Goal: Check status: Check status

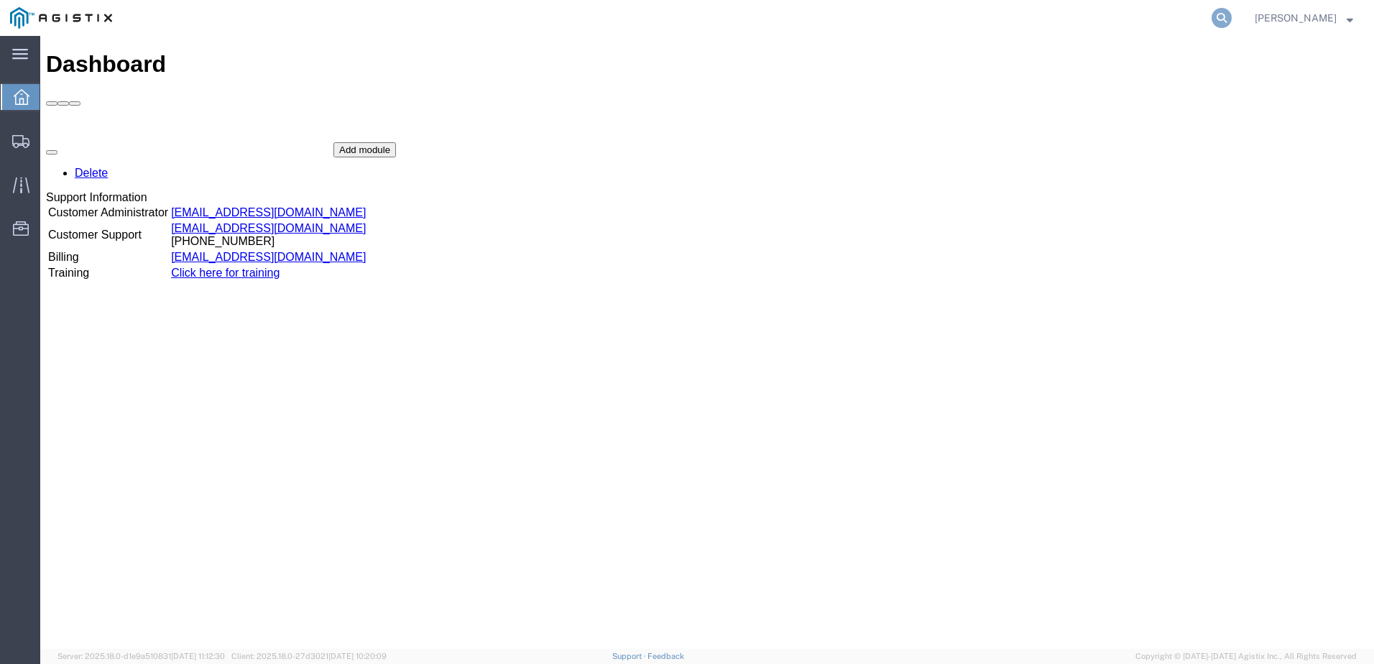
click at [1232, 17] on icon at bounding box center [1222, 18] width 20 height 20
paste input "56733334"
type input "56733334"
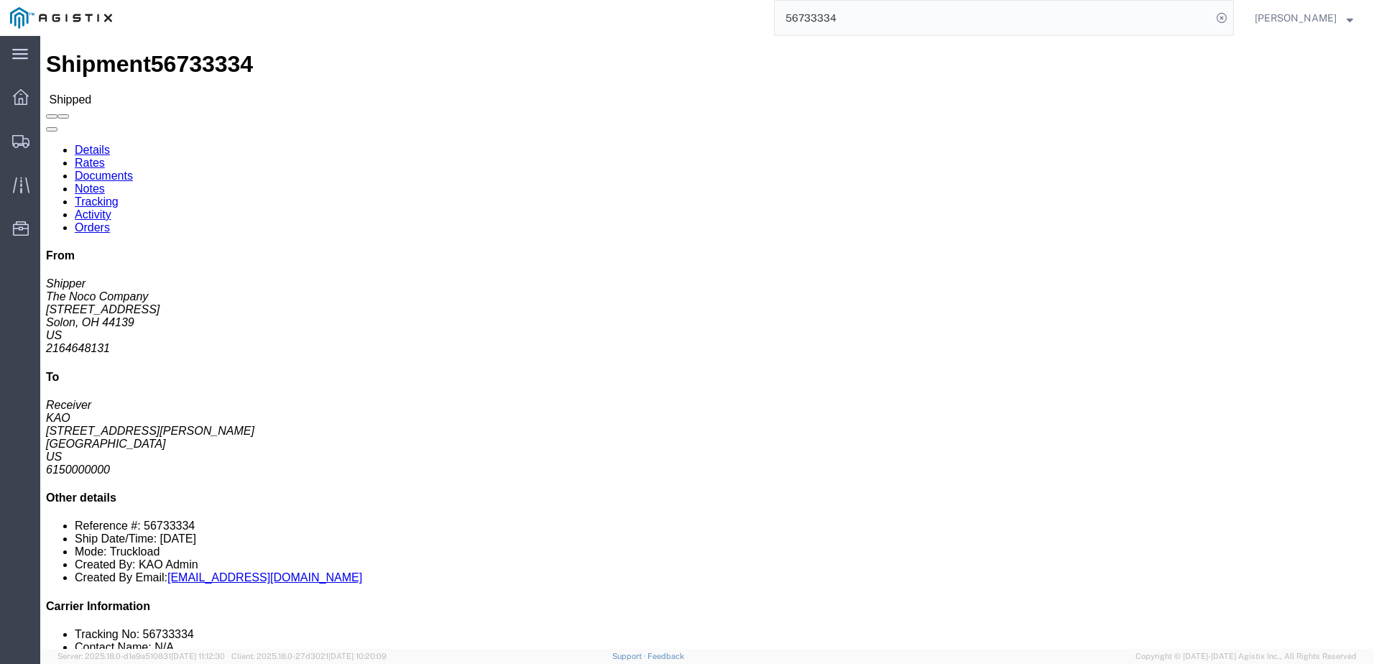
click b "56733334"
drag, startPoint x: 864, startPoint y: 137, endPoint x: 928, endPoint y: 132, distance: 64.2
click p "Bill Of Lading: 56733334 Purchase Order: 4370523"
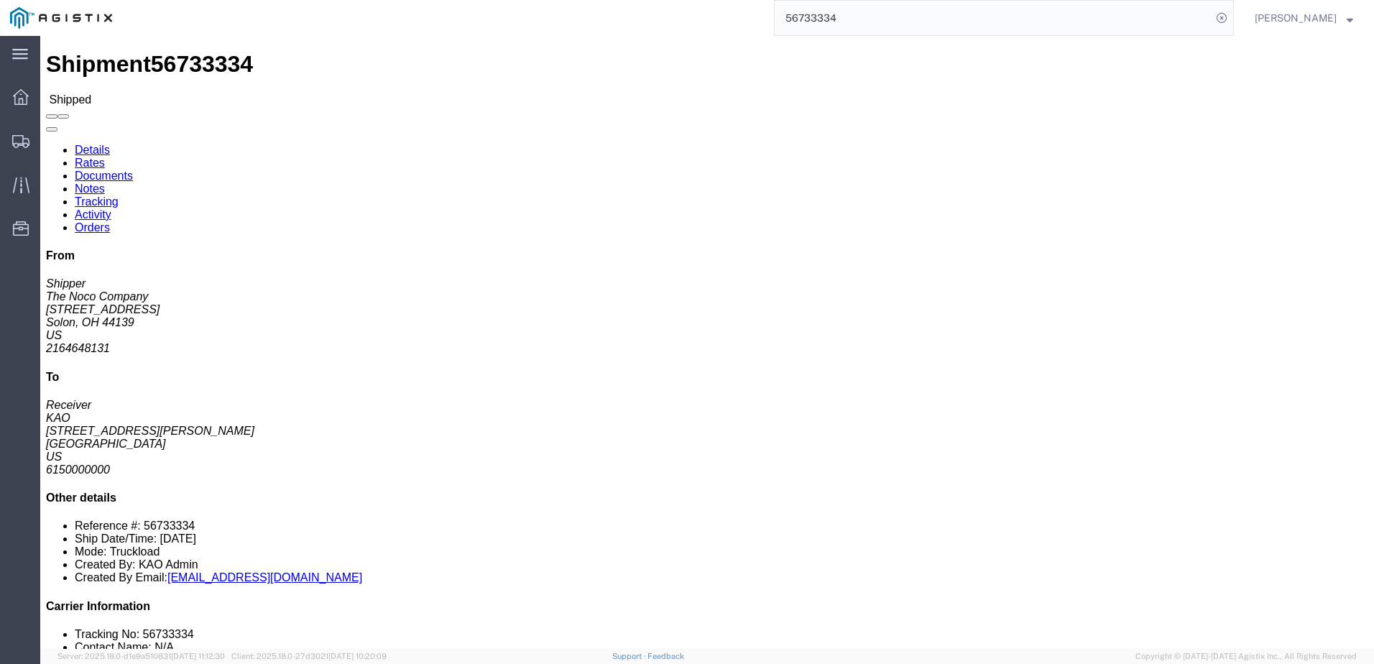
copy b "56733334"
click h4 "Routing & Vehicle Information"
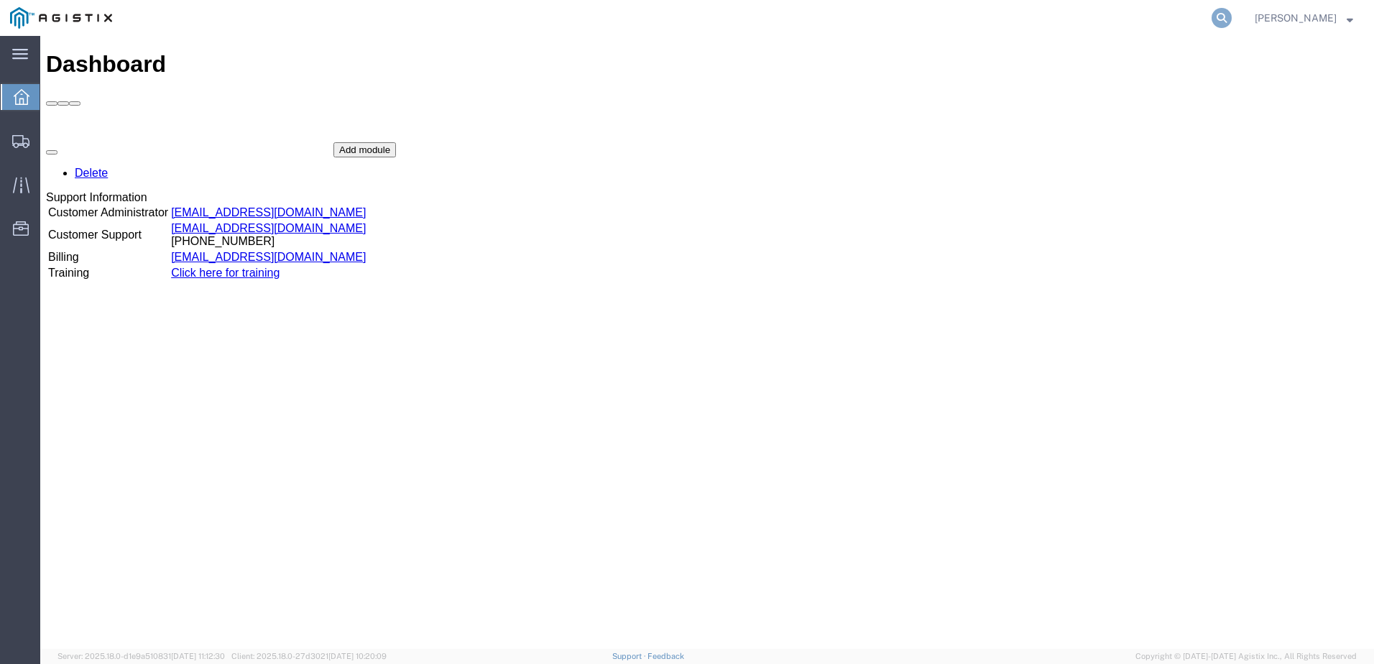
drag, startPoint x: 1240, startPoint y: 14, endPoint x: 1229, endPoint y: 16, distance: 10.9
click at [1232, 14] on icon at bounding box center [1222, 18] width 20 height 20
click at [1027, 4] on input "search" at bounding box center [993, 18] width 437 height 34
paste input "56714024"
type input "56714024"
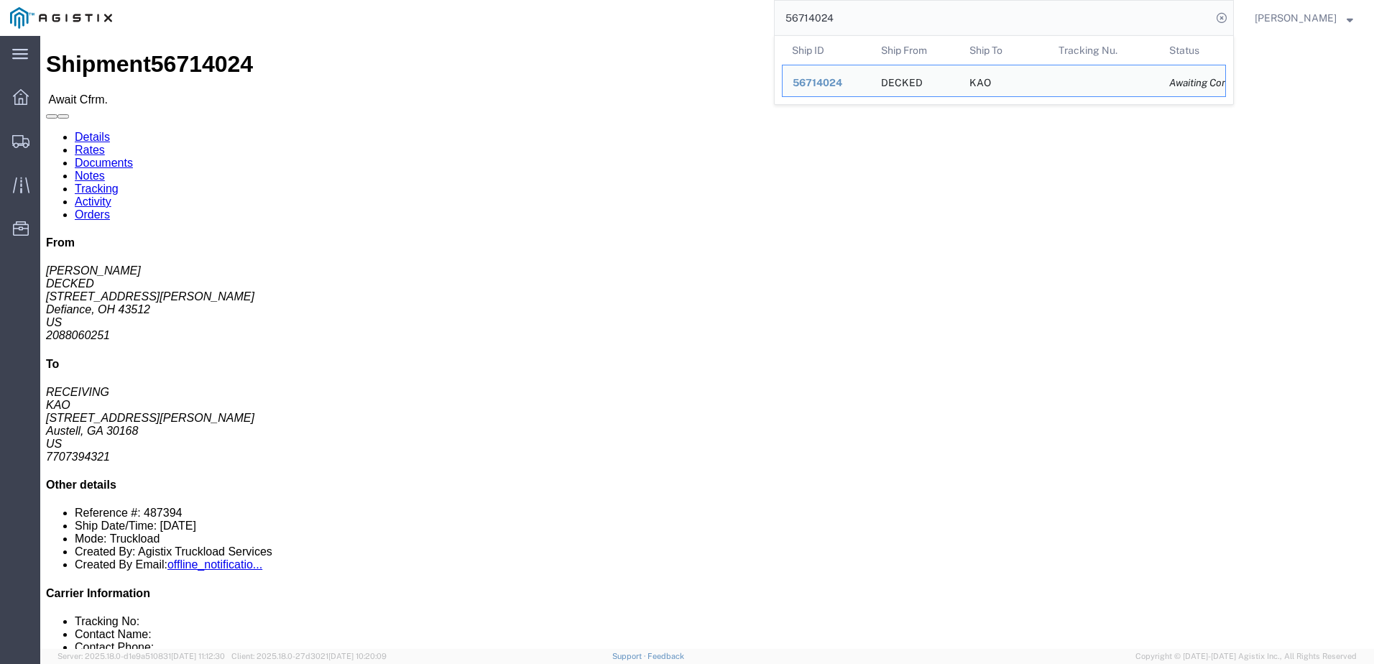
click link "Notes"
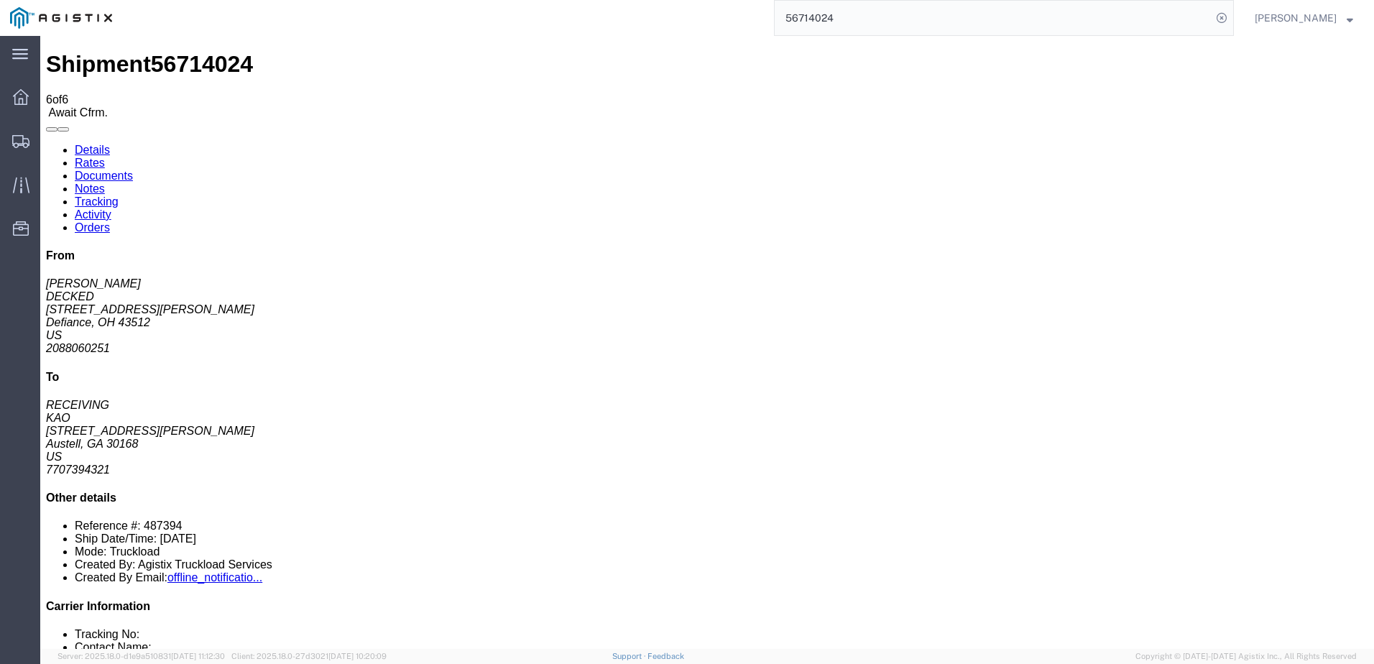
click at [105, 157] on link "Rates" at bounding box center [90, 163] width 30 height 12
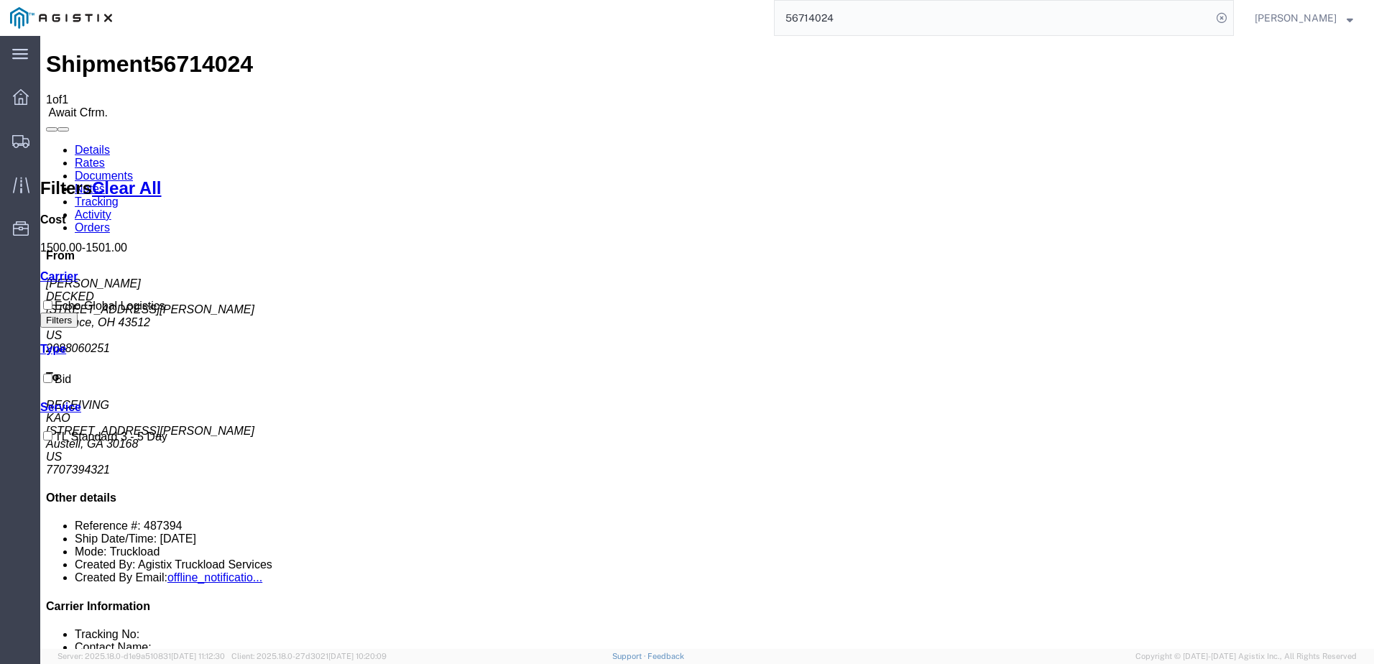
click at [98, 144] on link "Details" at bounding box center [92, 150] width 35 height 12
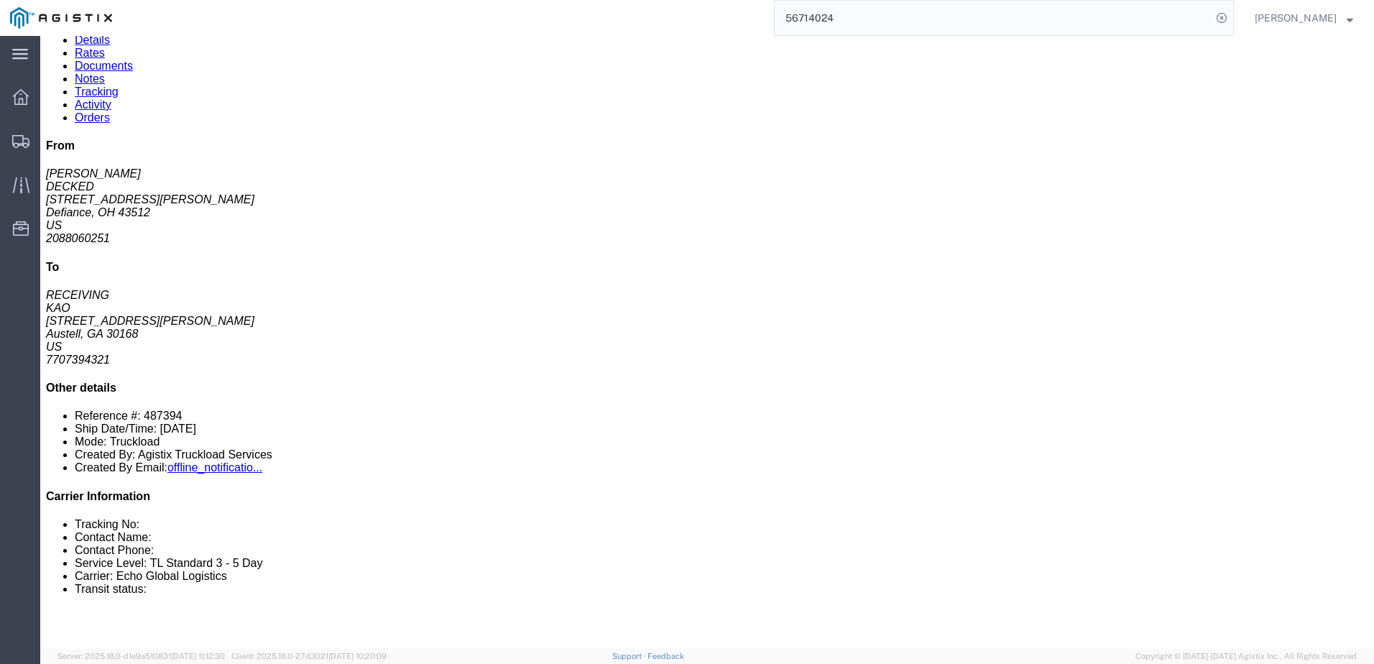
scroll to position [144, 0]
